Goal: Information Seeking & Learning: Learn about a topic

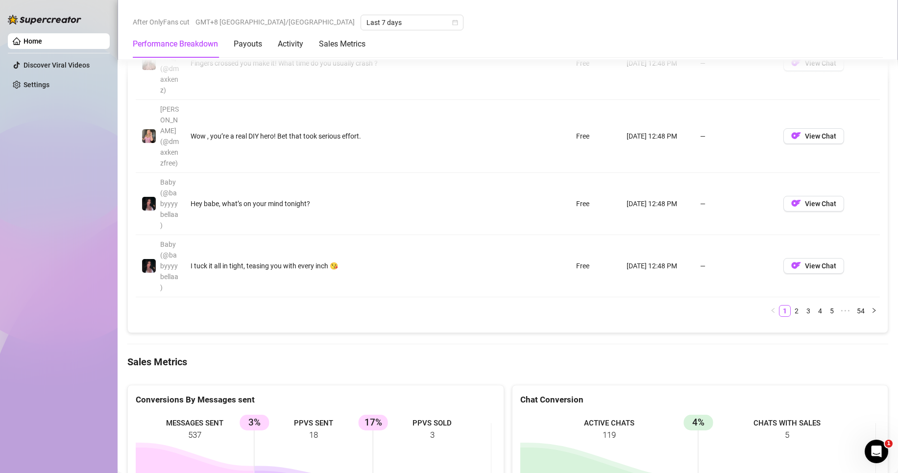
scroll to position [1414, 0]
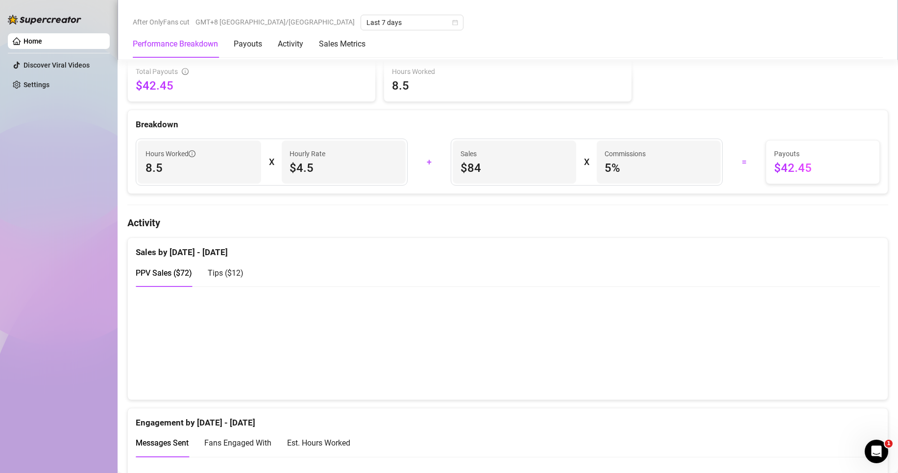
scroll to position [392, 0]
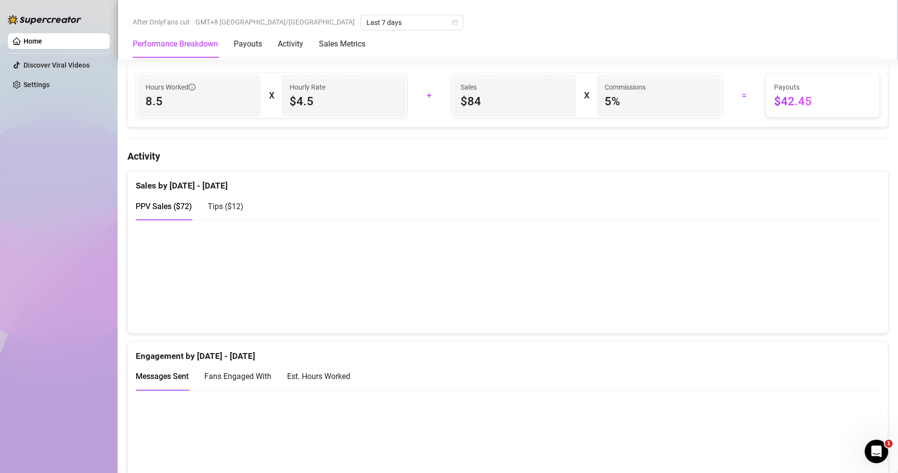
click at [78, 305] on div "Home Discover Viral Videos Settings" at bounding box center [59, 232] width 102 height 464
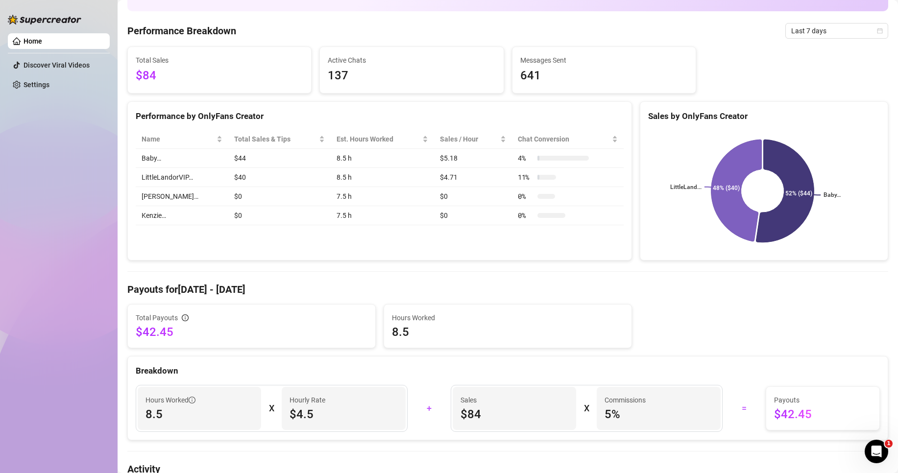
scroll to position [147, 0]
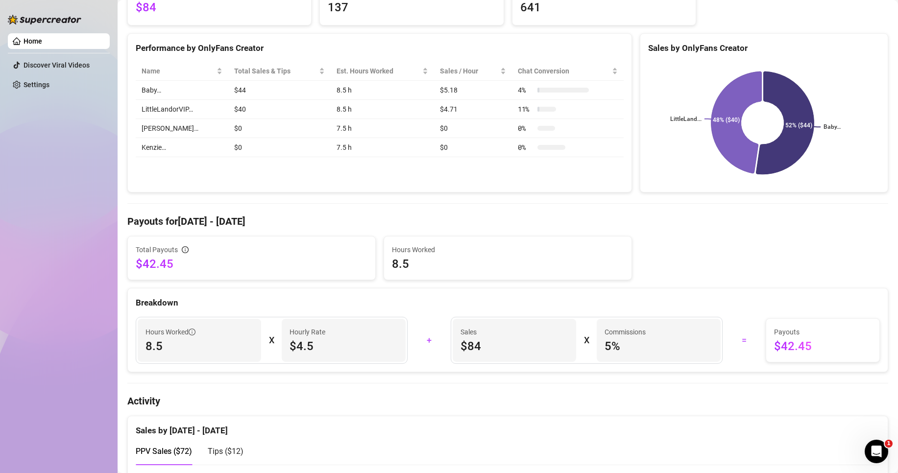
click at [306, 346] on span "$4.5" at bounding box center [344, 347] width 108 height 16
drag, startPoint x: 313, startPoint y: 350, endPoint x: 292, endPoint y: 344, distance: 21.9
click at [292, 344] on span "$4.5" at bounding box center [344, 347] width 108 height 16
click at [329, 353] on span "$4.5" at bounding box center [344, 347] width 108 height 16
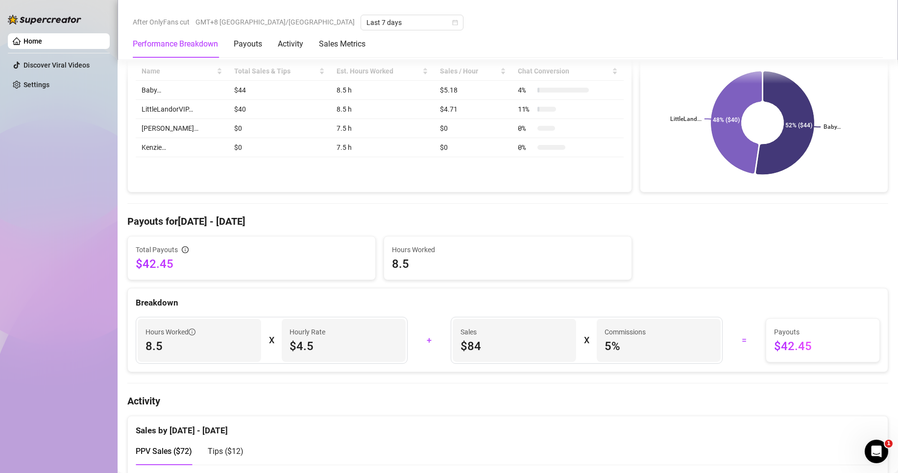
scroll to position [196, 0]
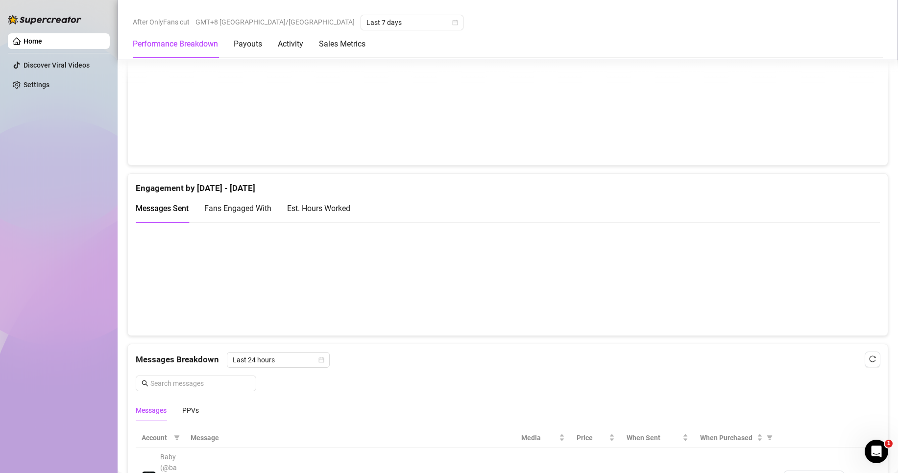
scroll to position [637, 0]
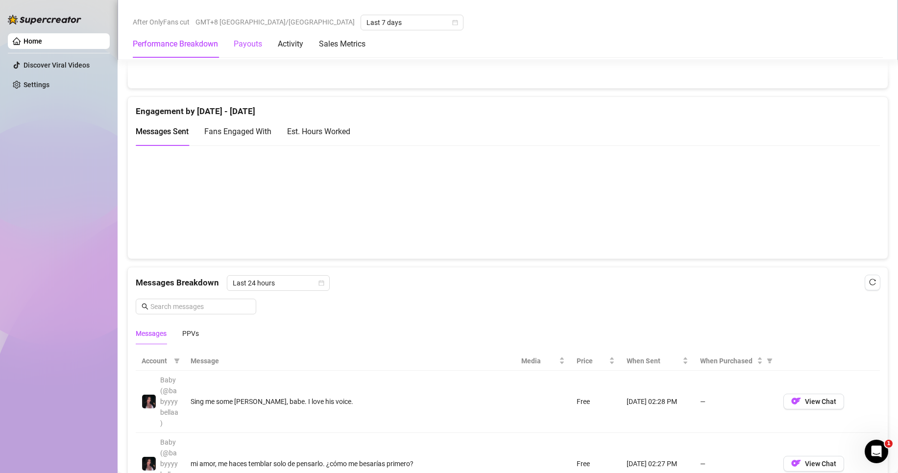
click at [249, 47] on div "Payouts" at bounding box center [248, 44] width 28 height 12
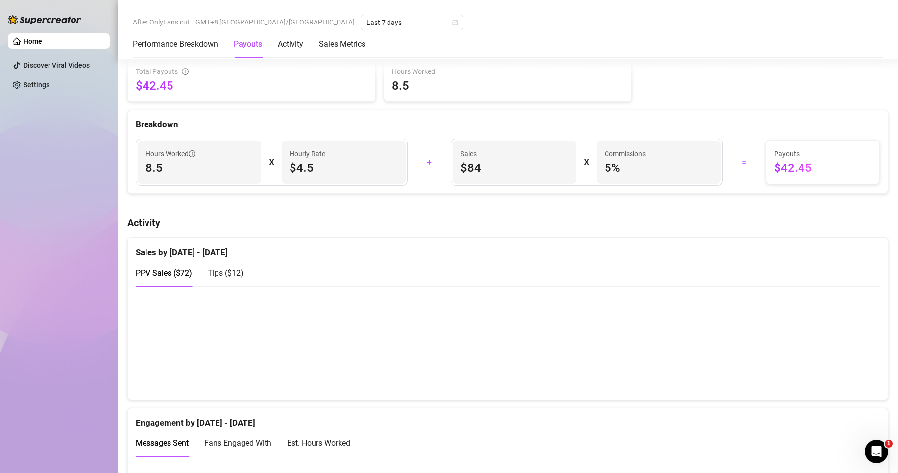
scroll to position [297, 0]
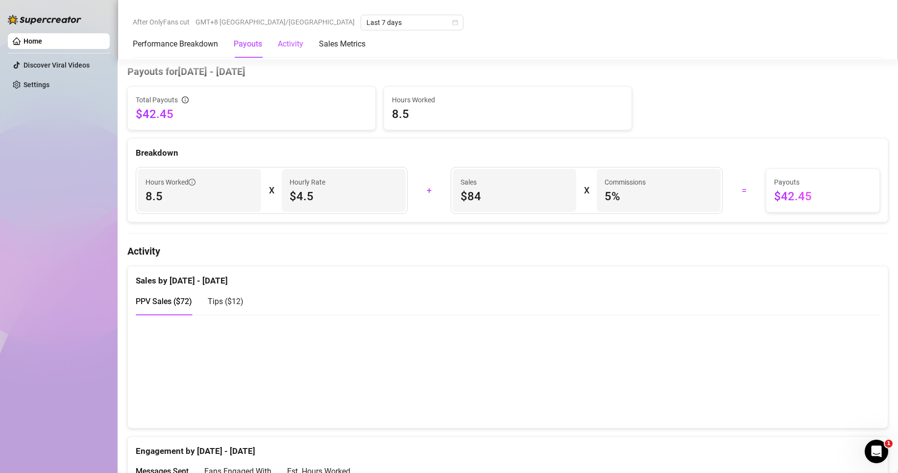
click at [289, 45] on div "Activity" at bounding box center [290, 44] width 25 height 12
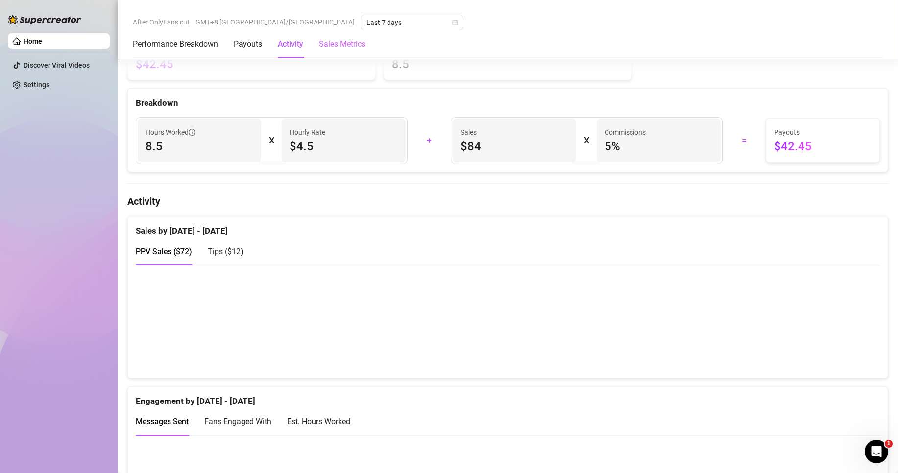
scroll to position [477, 0]
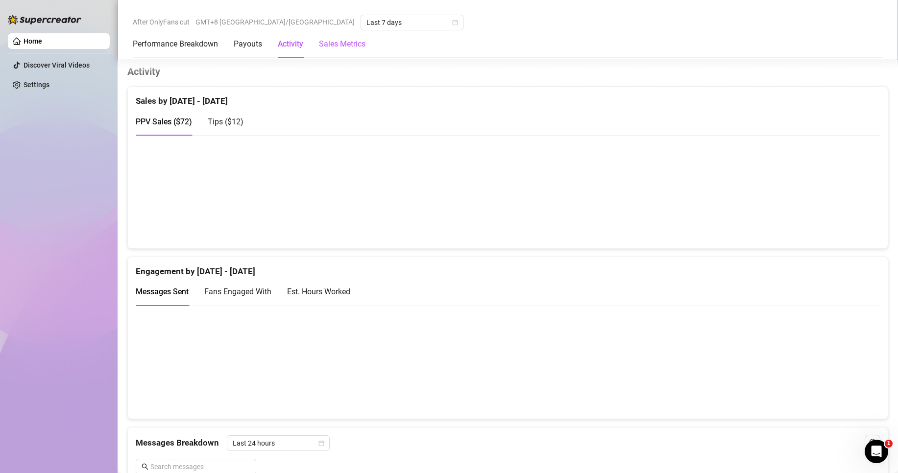
click at [342, 48] on Metrics "Sales Metrics" at bounding box center [342, 44] width 47 height 12
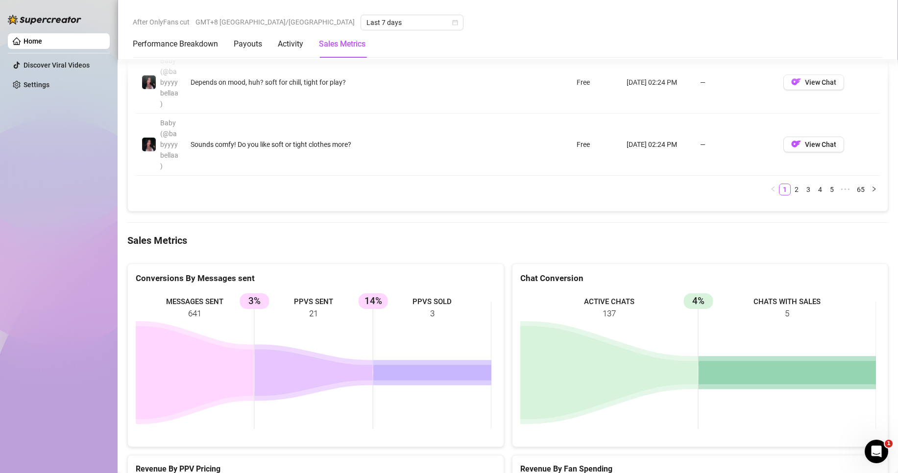
scroll to position [1569, 0]
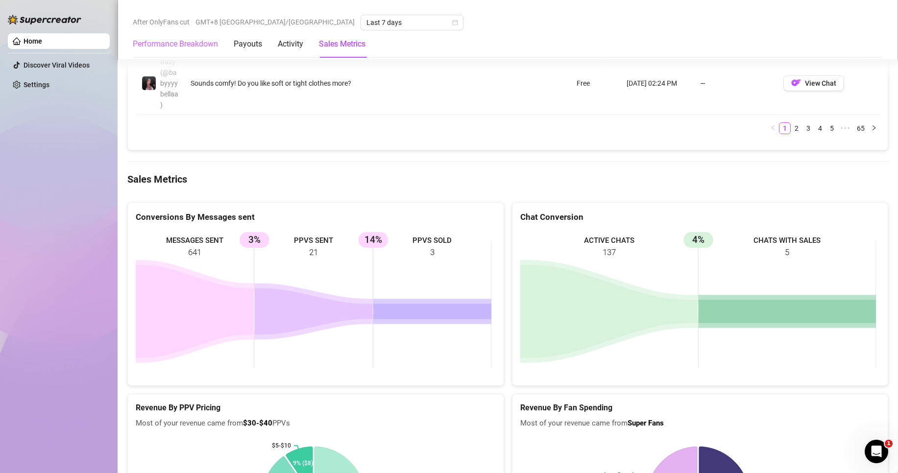
drag, startPoint x: 246, startPoint y: 50, endPoint x: 206, endPoint y: 51, distance: 40.2
click at [245, 50] on div "Payouts" at bounding box center [248, 43] width 28 height 27
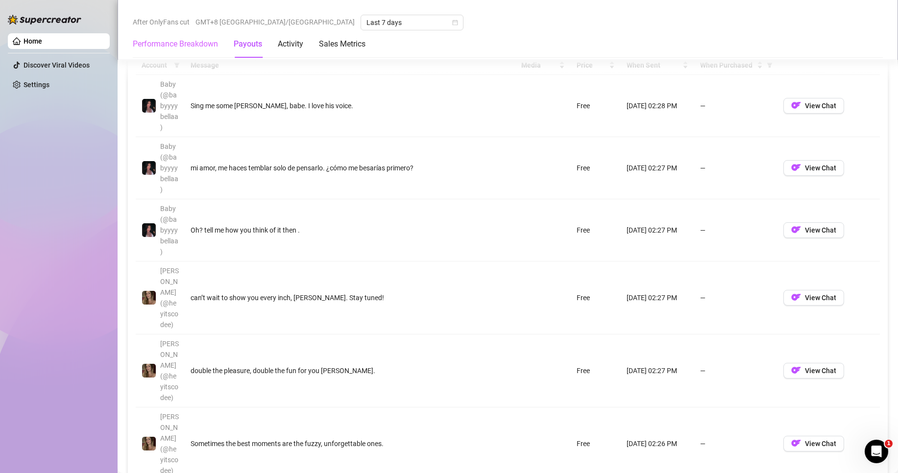
click at [203, 51] on div "Performance Breakdown" at bounding box center [175, 43] width 85 height 27
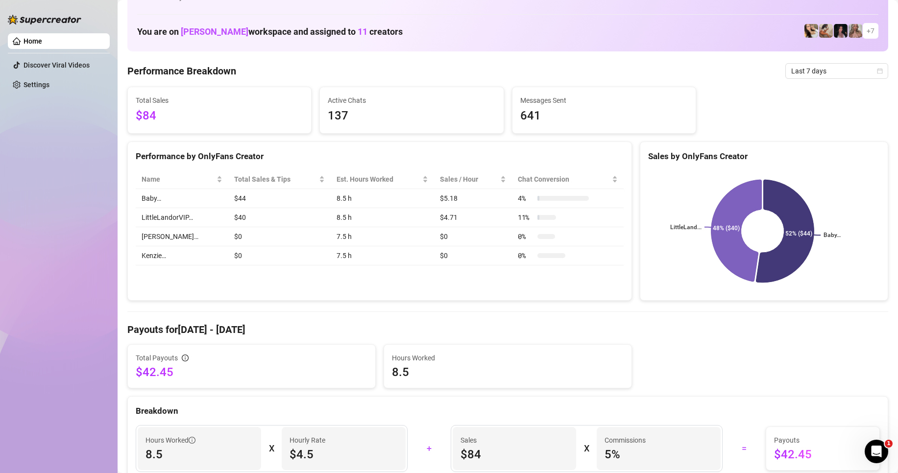
scroll to position [38, 0]
click at [111, 140] on aside "Home Discover Viral Videos Settings" at bounding box center [59, 236] width 118 height 473
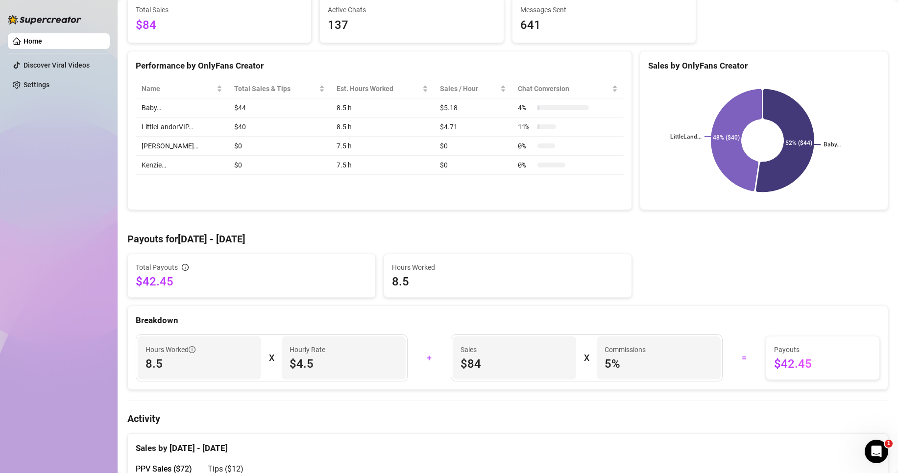
scroll to position [147, 0]
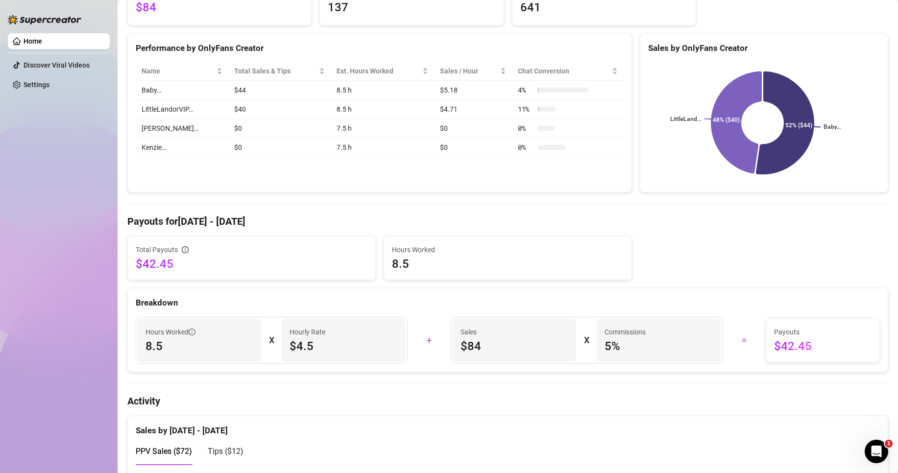
click at [195, 303] on div "Breakdown" at bounding box center [508, 302] width 744 height 13
drag, startPoint x: 267, startPoint y: 339, endPoint x: 276, endPoint y: 339, distance: 9.3
click at [276, 339] on div "Hours Worked 8.5 X Hourly Rate $4.5" at bounding box center [272, 340] width 272 height 47
click at [282, 363] on div "Hours Worked 8.5 X Hourly Rate $4.5" at bounding box center [272, 340] width 272 height 47
click at [287, 395] on h4 "Activity" at bounding box center [507, 401] width 761 height 14
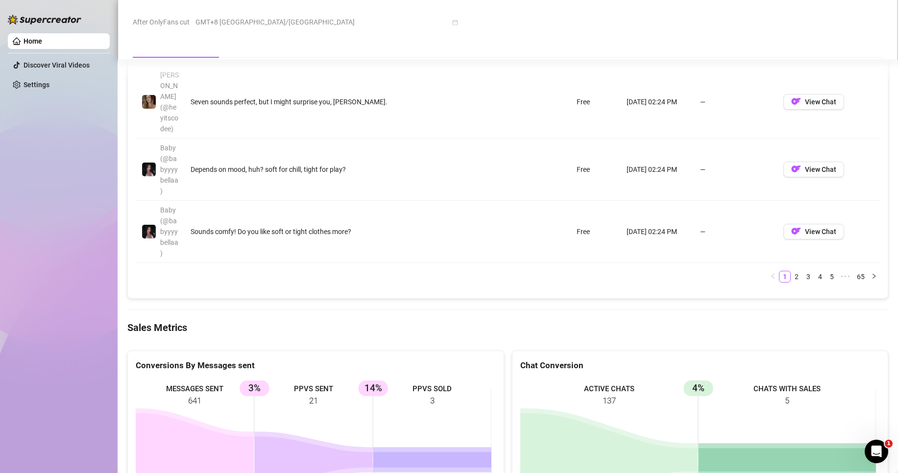
scroll to position [1470, 0]
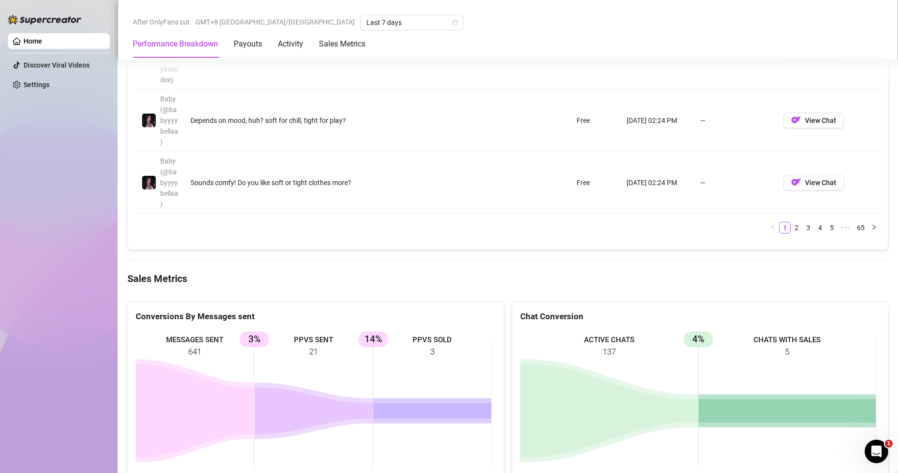
click at [314, 330] on rect at bounding box center [314, 403] width 356 height 147
drag, startPoint x: 315, startPoint y: 226, endPoint x: 309, endPoint y: 242, distance: 16.6
click at [309, 330] on rect at bounding box center [314, 403] width 356 height 147
drag, startPoint x: 318, startPoint y: 246, endPoint x: 332, endPoint y: 248, distance: 13.8
click at [326, 330] on rect at bounding box center [314, 403] width 356 height 147
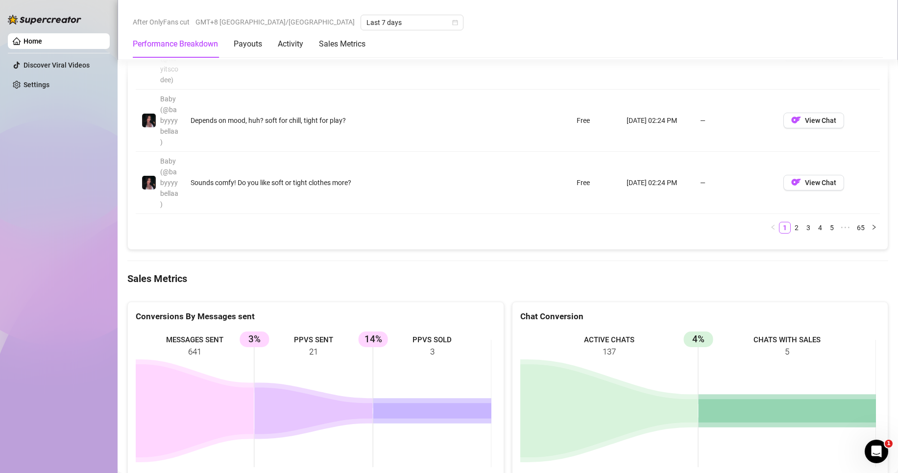
drag, startPoint x: 419, startPoint y: 237, endPoint x: 451, endPoint y: 246, distance: 33.6
click at [451, 330] on rect at bounding box center [314, 403] width 356 height 147
click at [431, 330] on rect at bounding box center [314, 403] width 356 height 147
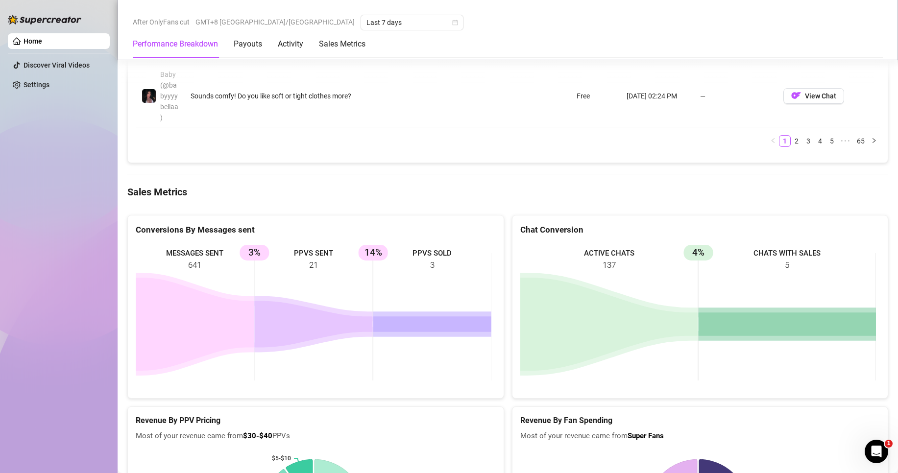
scroll to position [1568, 0]
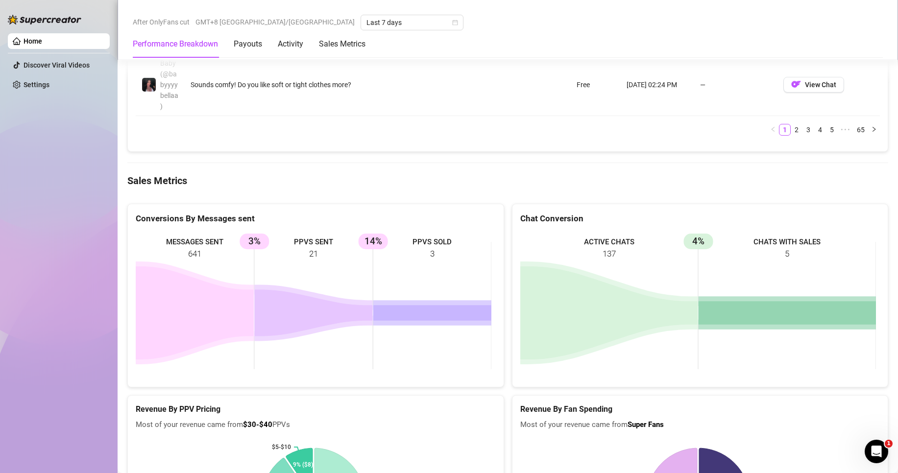
drag, startPoint x: 438, startPoint y: 146, endPoint x: 418, endPoint y: 143, distance: 19.3
click at [418, 232] on rect at bounding box center [314, 305] width 356 height 147
